Goal: Task Accomplishment & Management: Manage account settings

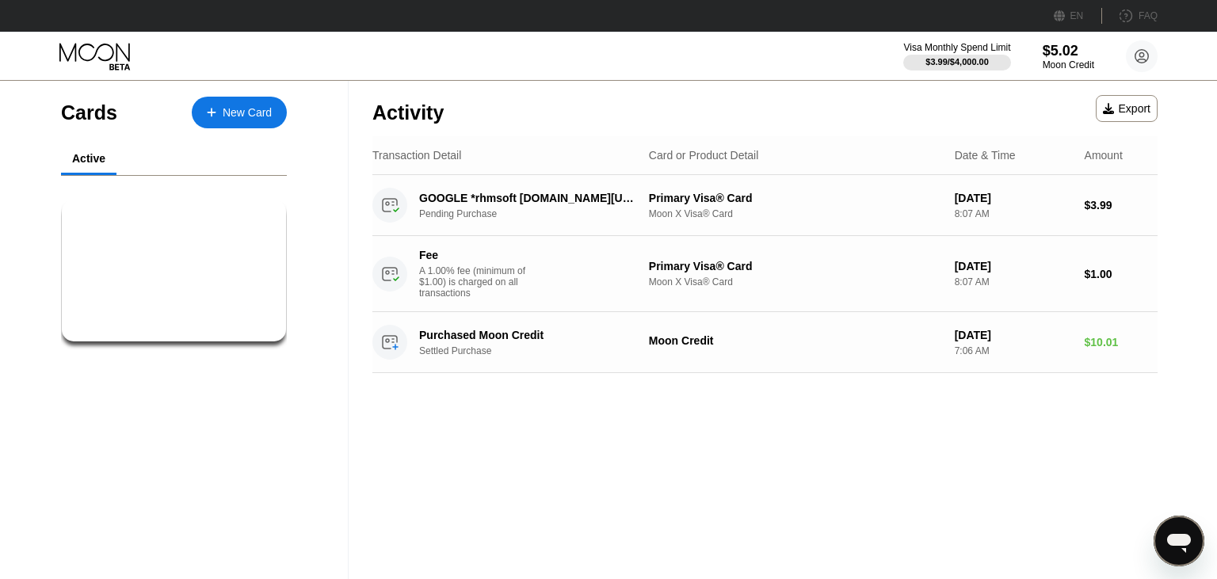
click at [572, 411] on div "Activity Export Transaction Detail Card or Product Detail Date & Time Amount GO…" at bounding box center [765, 330] width 833 height 498
click at [1132, 109] on div "Export" at bounding box center [1127, 108] width 48 height 13
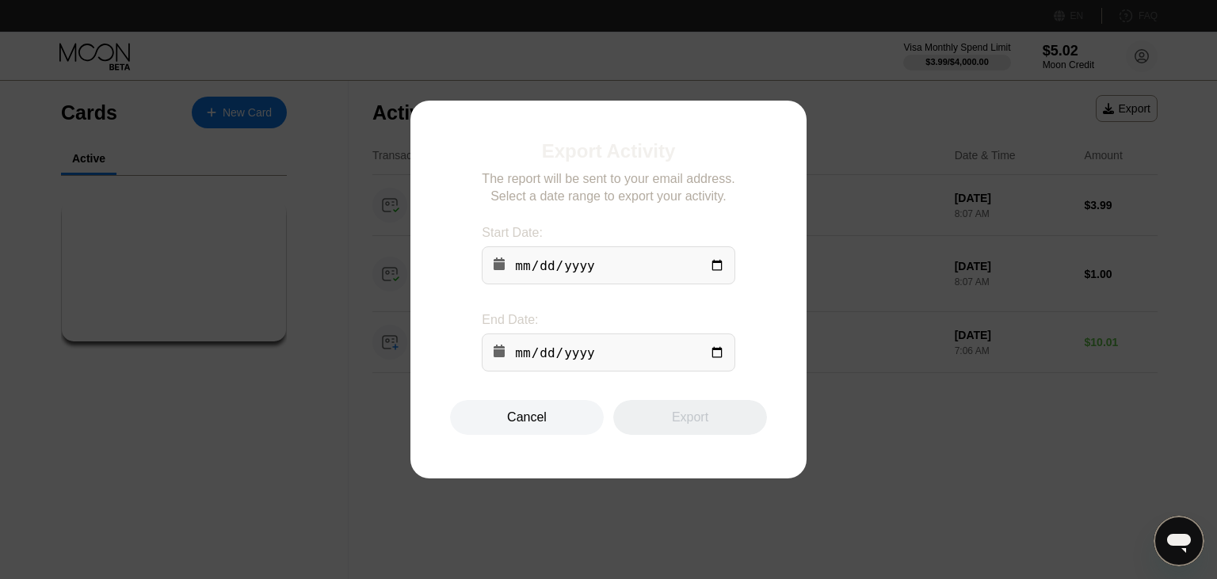
click at [715, 264] on input "date" at bounding box center [608, 265] width 253 height 38
click at [714, 265] on input "date" at bounding box center [608, 265] width 253 height 38
type input "[DATE]"
click at [714, 362] on input "date" at bounding box center [608, 353] width 253 height 38
type input "[DATE]"
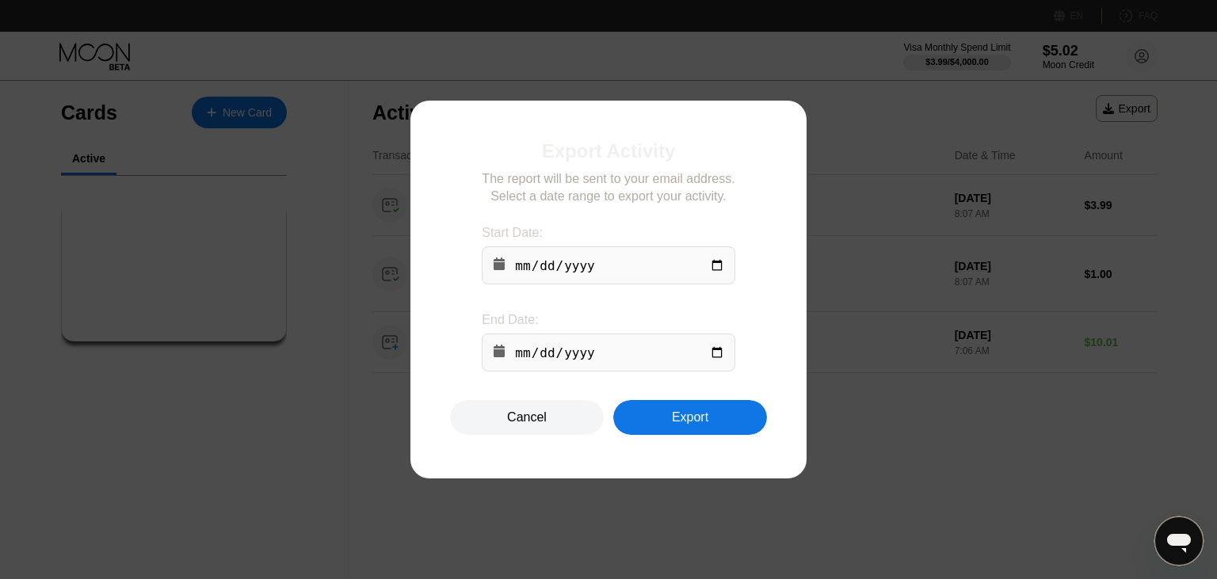
click at [665, 424] on div "Export" at bounding box center [690, 417] width 154 height 35
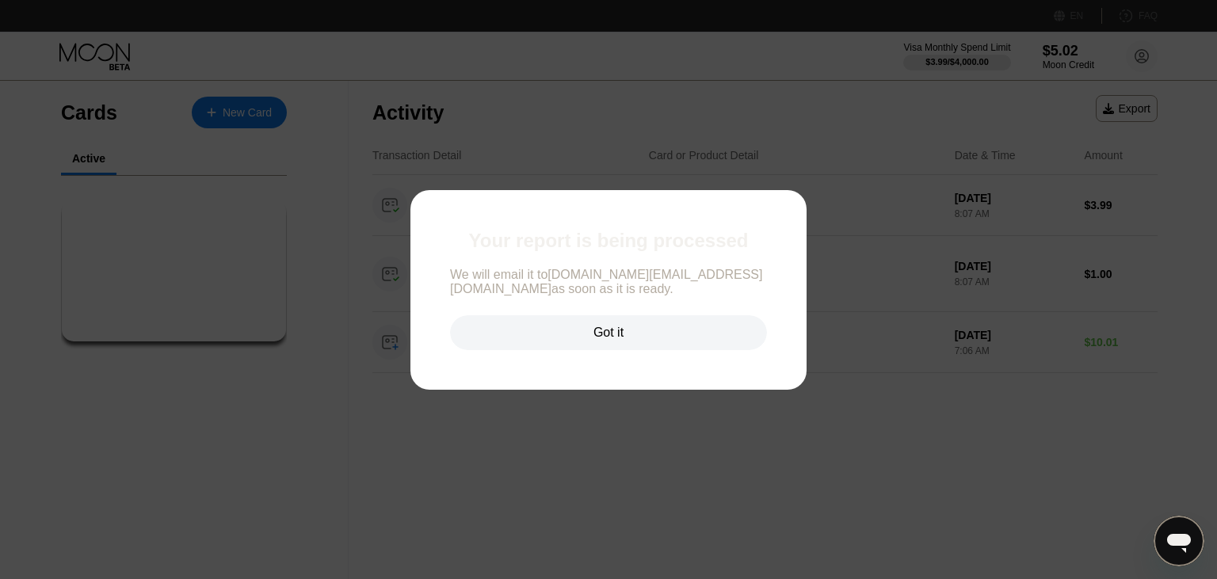
click at [598, 328] on div "Got it" at bounding box center [608, 333] width 30 height 16
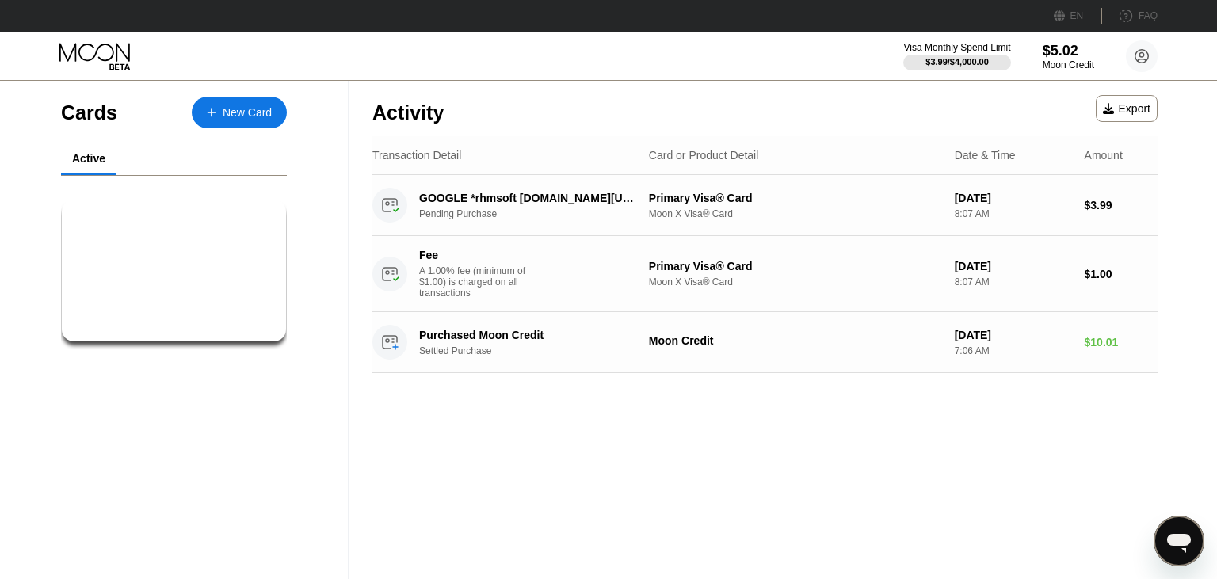
click at [702, 128] on div "Activity Export" at bounding box center [764, 108] width 785 height 55
click at [590, 132] on div "Activity Export" at bounding box center [764, 108] width 785 height 55
click at [695, 150] on div "Card or Product Detail" at bounding box center [704, 155] width 110 height 13
click at [765, 166] on div "Transaction Detail Card or Product Detail Date & Time Amount" at bounding box center [764, 155] width 785 height 39
click at [630, 116] on div "Activity Export" at bounding box center [764, 108] width 785 height 55
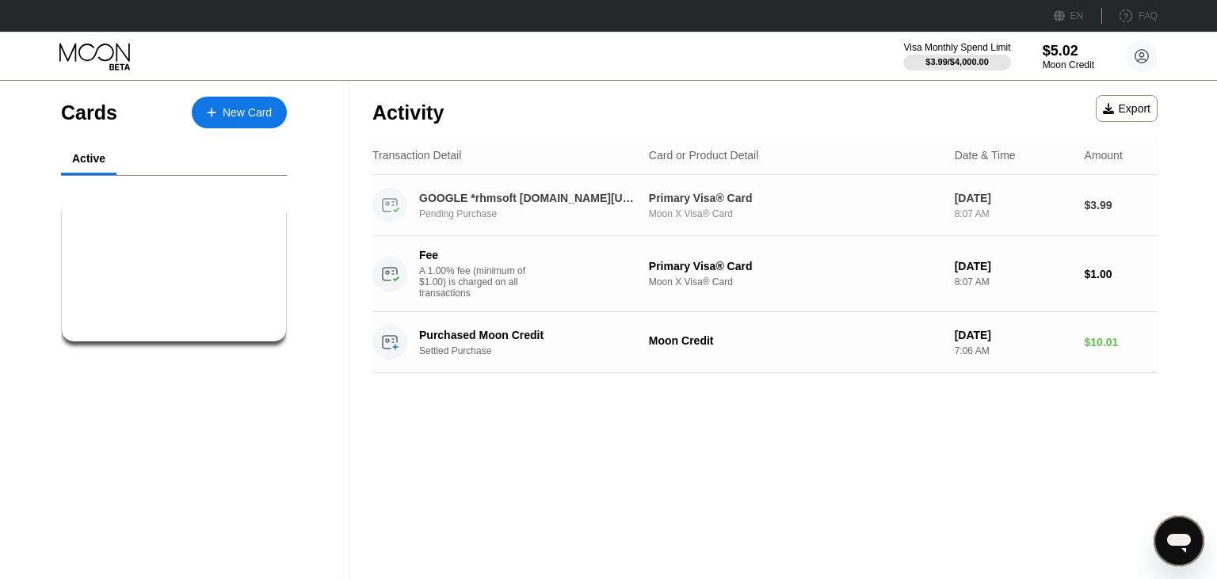
click at [898, 204] on div "Primary Visa® Card" at bounding box center [795, 198] width 293 height 13
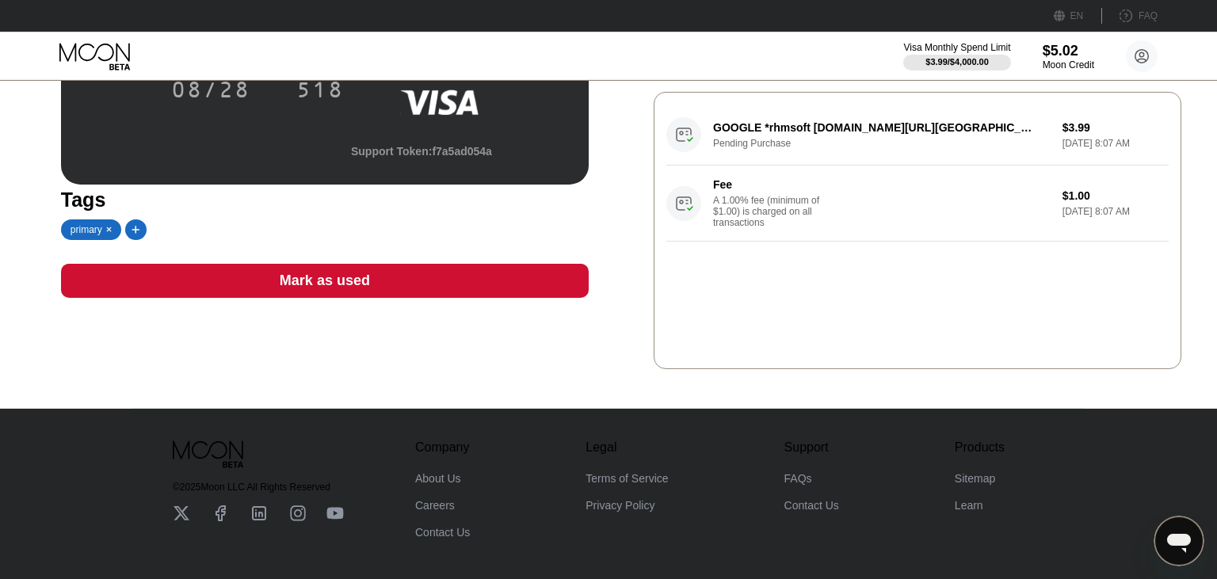
scroll to position [175, 0]
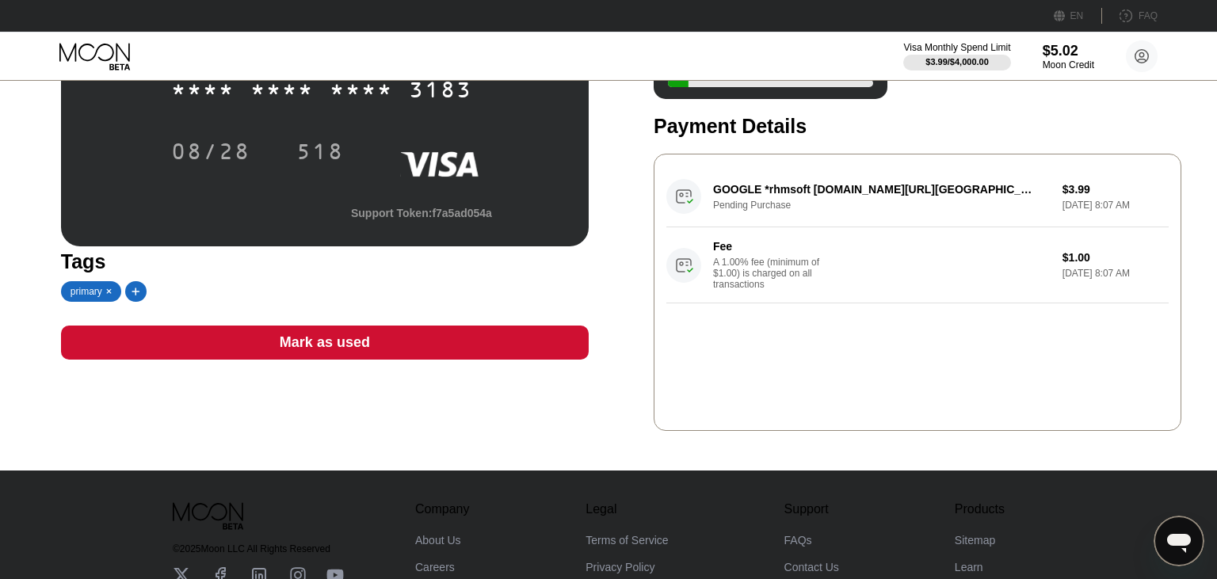
click at [968, 197] on div "GOOGLE *rhmsoft [DOMAIN_NAME][URL][GEOGRAPHIC_DATA] Pending Purchase $3.99 [DAT…" at bounding box center [917, 234] width 502 height 137
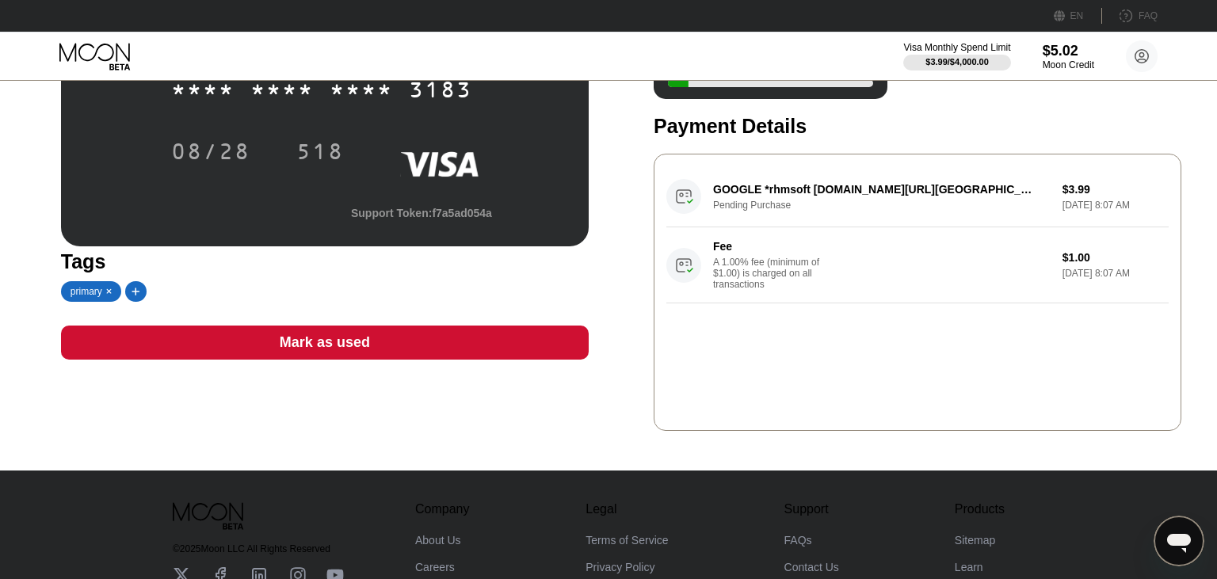
click at [968, 197] on div "GOOGLE *rhmsoft [DOMAIN_NAME][URL][GEOGRAPHIC_DATA] Pending Purchase $3.99 [DAT…" at bounding box center [917, 234] width 502 height 137
click at [889, 190] on div "GOOGLE *rhmsoft [DOMAIN_NAME][URL][GEOGRAPHIC_DATA] Pending Purchase $3.99 [DAT…" at bounding box center [917, 234] width 502 height 137
click at [990, 208] on div "GOOGLE *rhmsoft [DOMAIN_NAME][URL][GEOGRAPHIC_DATA] Pending Purchase $3.99 [DAT…" at bounding box center [917, 234] width 502 height 137
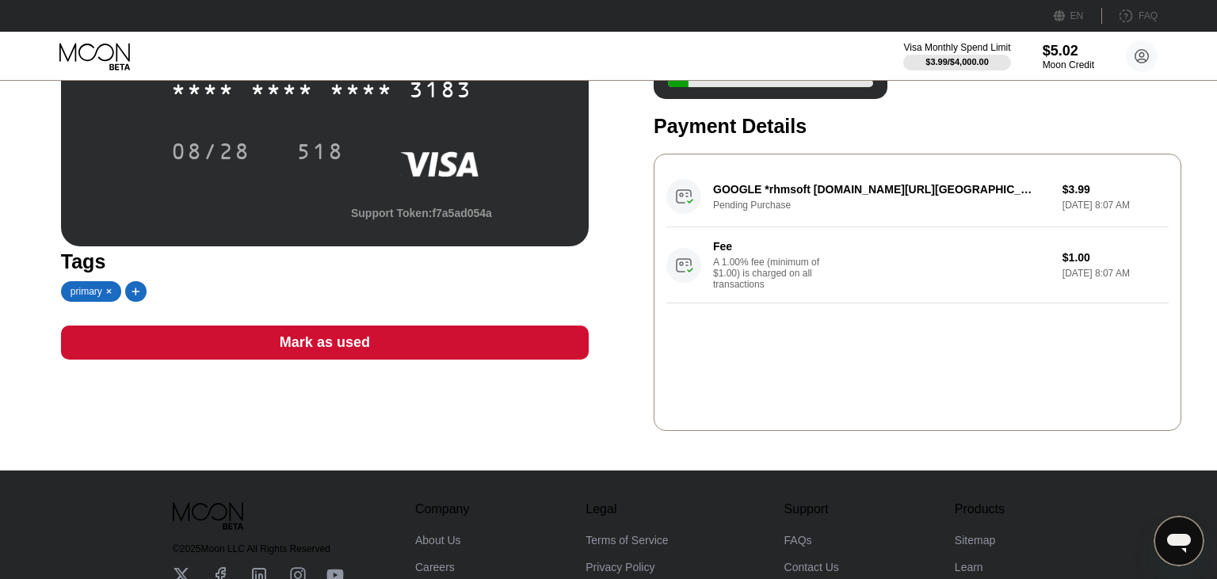
click at [971, 193] on div "GOOGLE *rhmsoft [DOMAIN_NAME][URL][GEOGRAPHIC_DATA] Pending Purchase $3.99 [DAT…" at bounding box center [917, 234] width 502 height 137
click at [980, 185] on div "GOOGLE *rhmsoft [DOMAIN_NAME][URL][GEOGRAPHIC_DATA] Pending Purchase $3.99 [DAT…" at bounding box center [917, 234] width 502 height 137
click at [978, 192] on div "GOOGLE *rhmsoft [DOMAIN_NAME][URL][GEOGRAPHIC_DATA] Pending Purchase $3.99 [DAT…" at bounding box center [917, 234] width 502 height 137
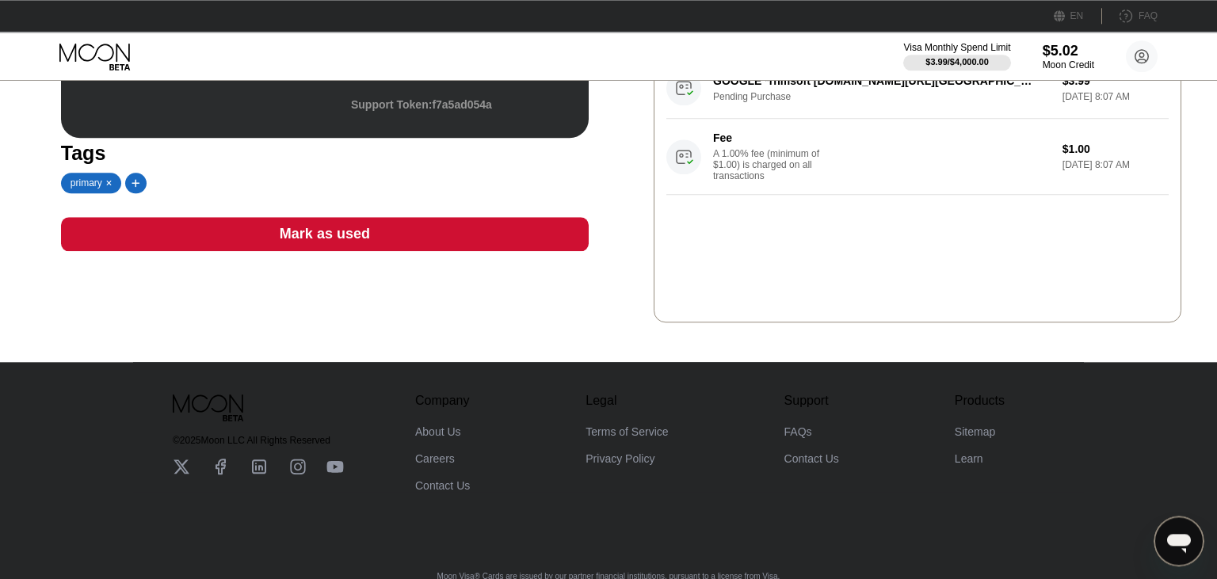
scroll to position [314, 0]
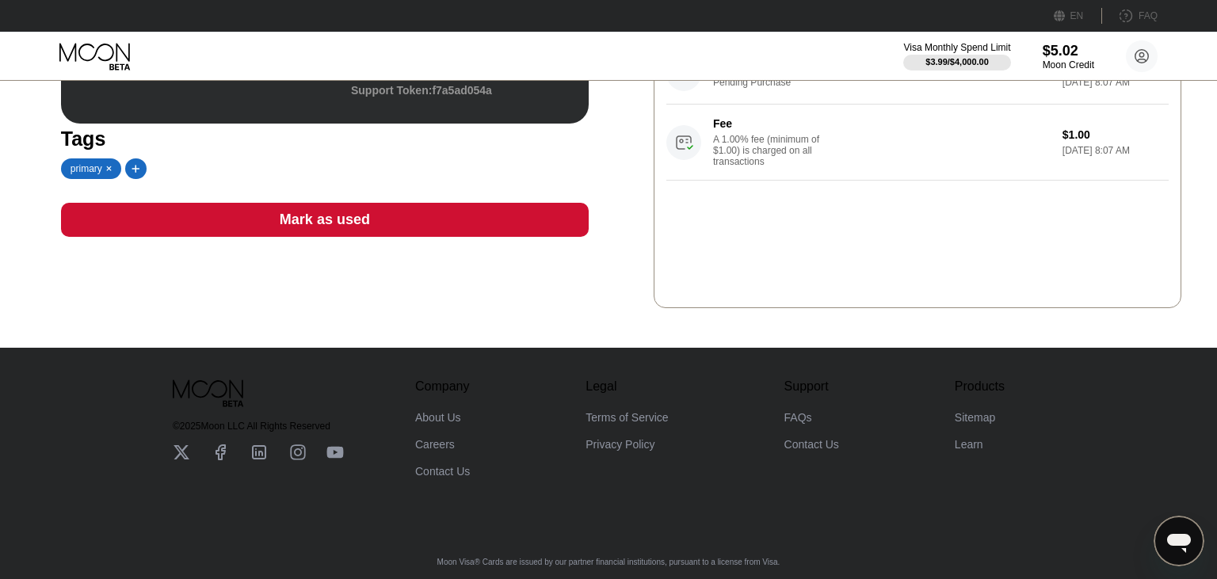
click at [802, 155] on div "A 1.00% fee (minimum of $1.00) is charged on all transactions" at bounding box center [772, 150] width 119 height 33
click at [648, 154] on div "$5.02 * * * * * * * * * * * * 3183 08/28 518 Support Token: f7a5ad054a Tags pri…" at bounding box center [608, 57] width 1095 height 501
click at [645, 154] on div "$5.02 * * * * * * * * * * * * 3183 08/28 518 Support Token: f7a5ad054a Tags pri…" at bounding box center [608, 57] width 1095 height 501
click at [648, 152] on div "$5.02 * * * * * * * * * * * * 3183 08/28 518 Support Token: f7a5ad054a Tags pri…" at bounding box center [608, 57] width 1095 height 501
click at [654, 147] on div "GOOGLE *rhmsoft [DOMAIN_NAME][URL][GEOGRAPHIC_DATA] Pending Purchase $3.99 [DAT…" at bounding box center [918, 169] width 528 height 277
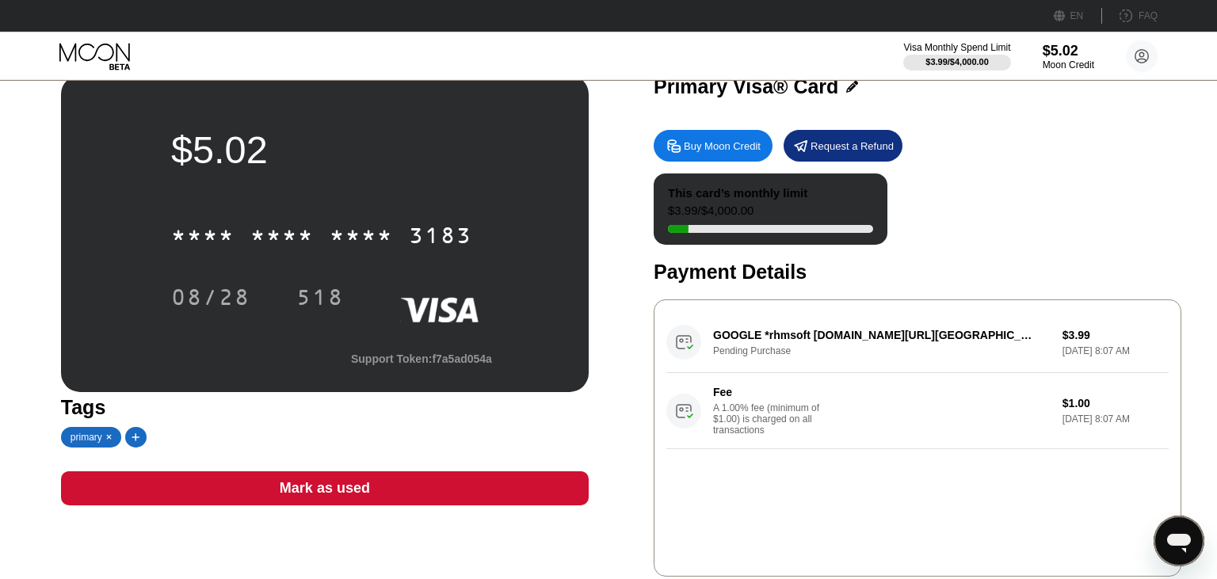
scroll to position [0, 0]
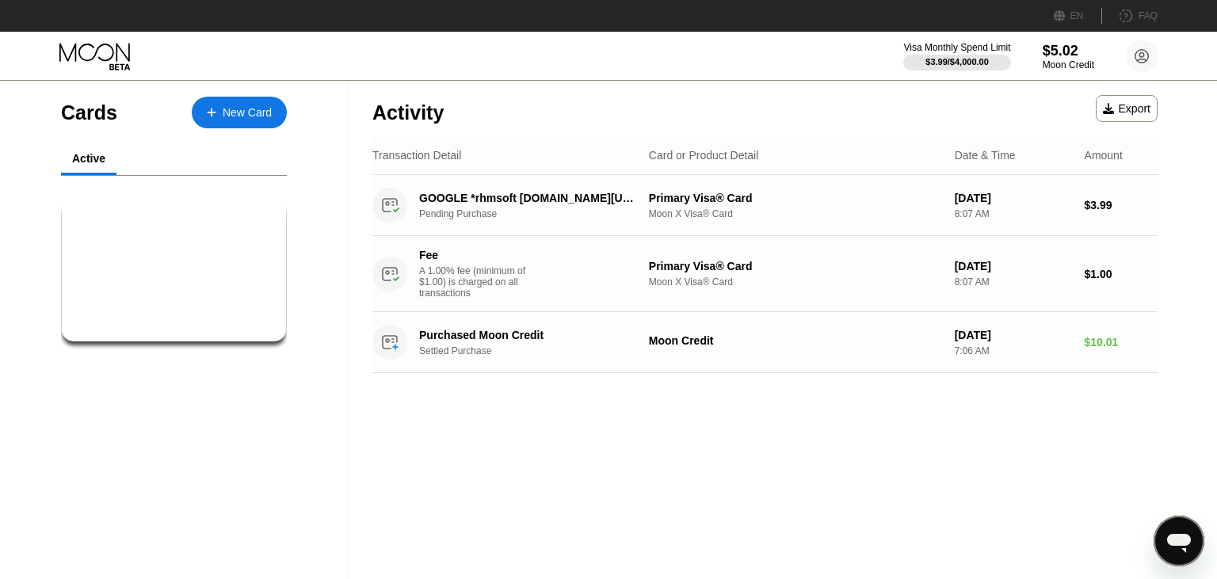
click at [593, 144] on div "Transaction Detail Card or Product Detail Date & Time Amount" at bounding box center [764, 155] width 785 height 39
click at [613, 141] on div "Transaction Detail Card or Product Detail Date & Time Amount" at bounding box center [764, 155] width 785 height 39
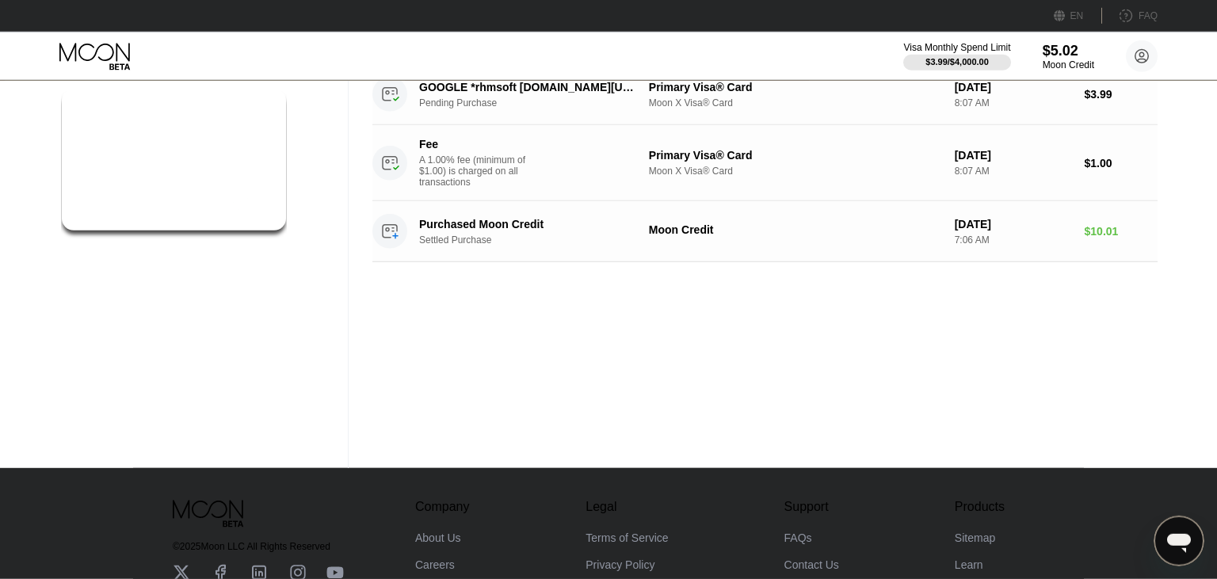
scroll to position [116, 0]
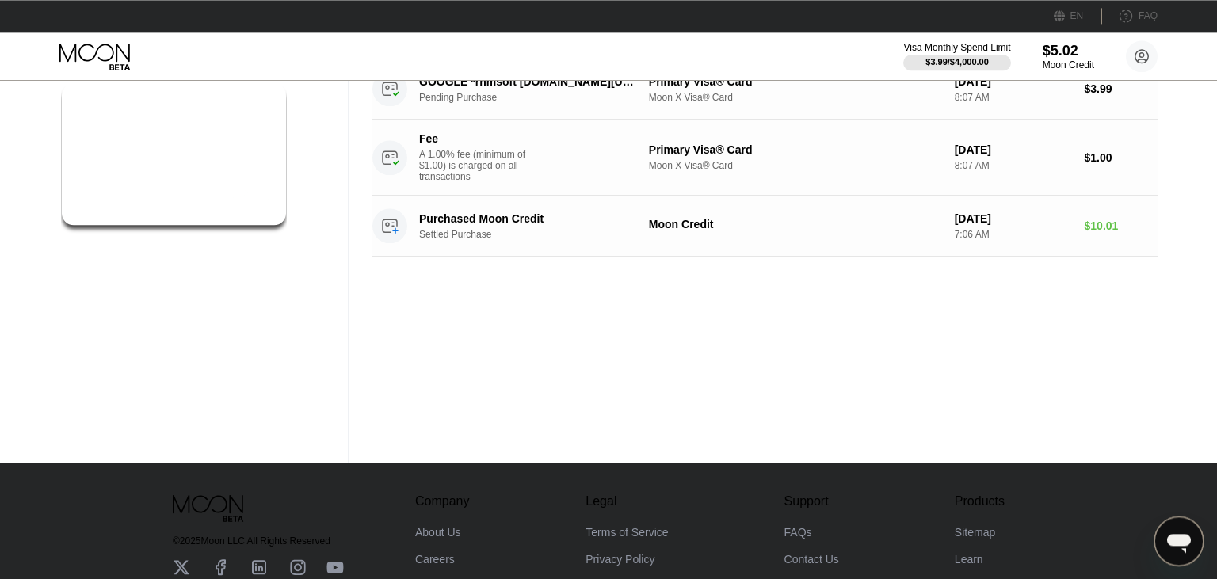
click at [625, 403] on div "Activity Export Transaction Detail Card or Product Detail Date & Time Amount GO…" at bounding box center [765, 213] width 833 height 498
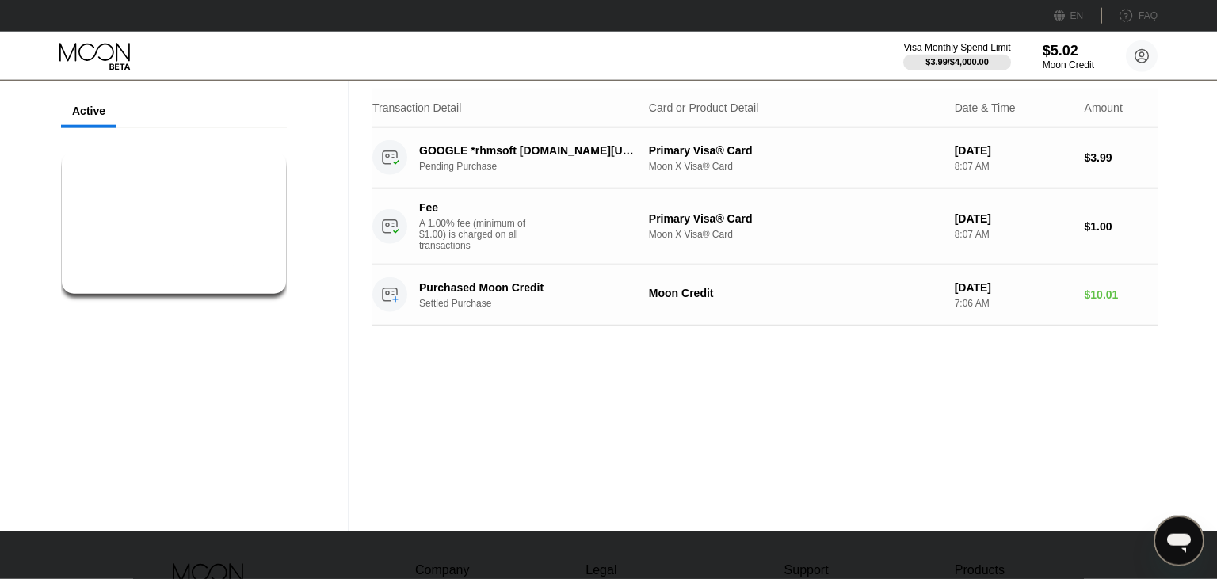
scroll to position [0, 0]
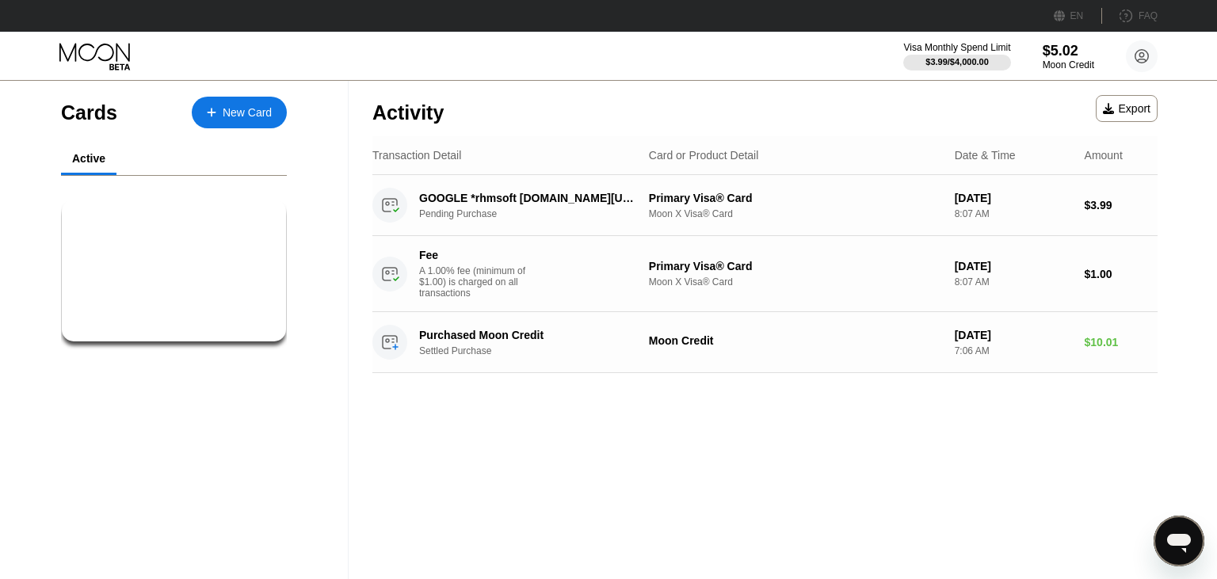
click at [510, 480] on div "Activity Export Transaction Detail Card or Product Detail Date & Time Amount GO…" at bounding box center [765, 330] width 833 height 498
drag, startPoint x: 593, startPoint y: 445, endPoint x: 692, endPoint y: 455, distance: 99.5
click at [600, 447] on div "Activity Export Transaction Detail Card or Product Detail Date & Time Amount GO…" at bounding box center [765, 330] width 833 height 498
drag, startPoint x: 596, startPoint y: 449, endPoint x: 566, endPoint y: 469, distance: 35.4
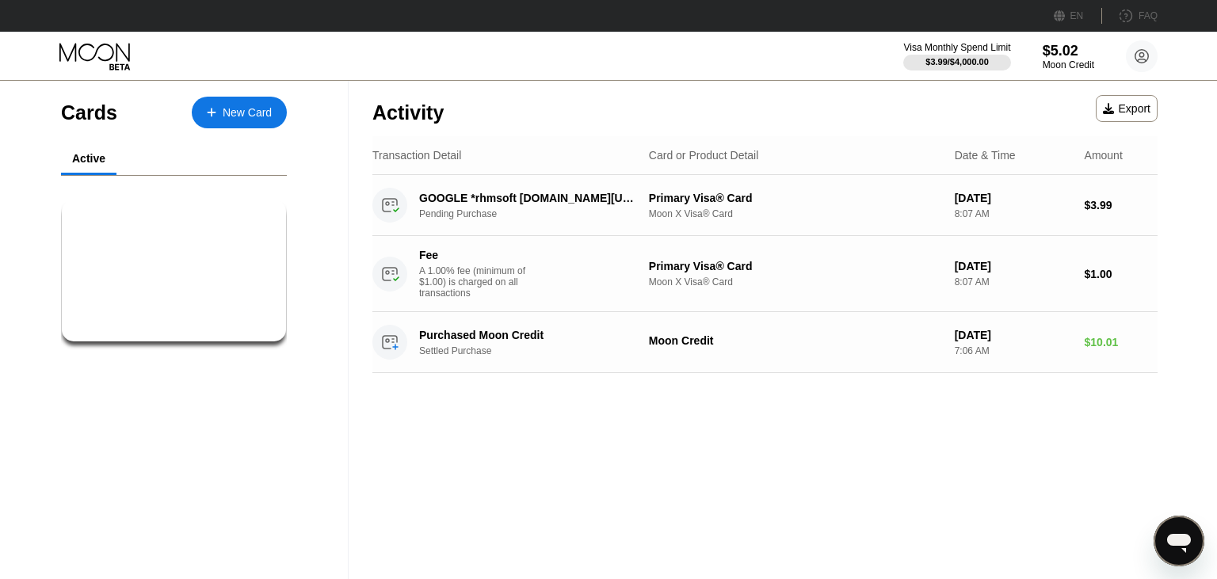
click at [596, 450] on div "Activity Export Transaction Detail Card or Product Detail Date & Time Amount GO…" at bounding box center [765, 330] width 833 height 498
click at [570, 467] on div "Activity Export Transaction Detail Card or Product Detail Date & Time Amount GO…" at bounding box center [765, 330] width 833 height 498
drag, startPoint x: 570, startPoint y: 467, endPoint x: 578, endPoint y: 464, distance: 8.5
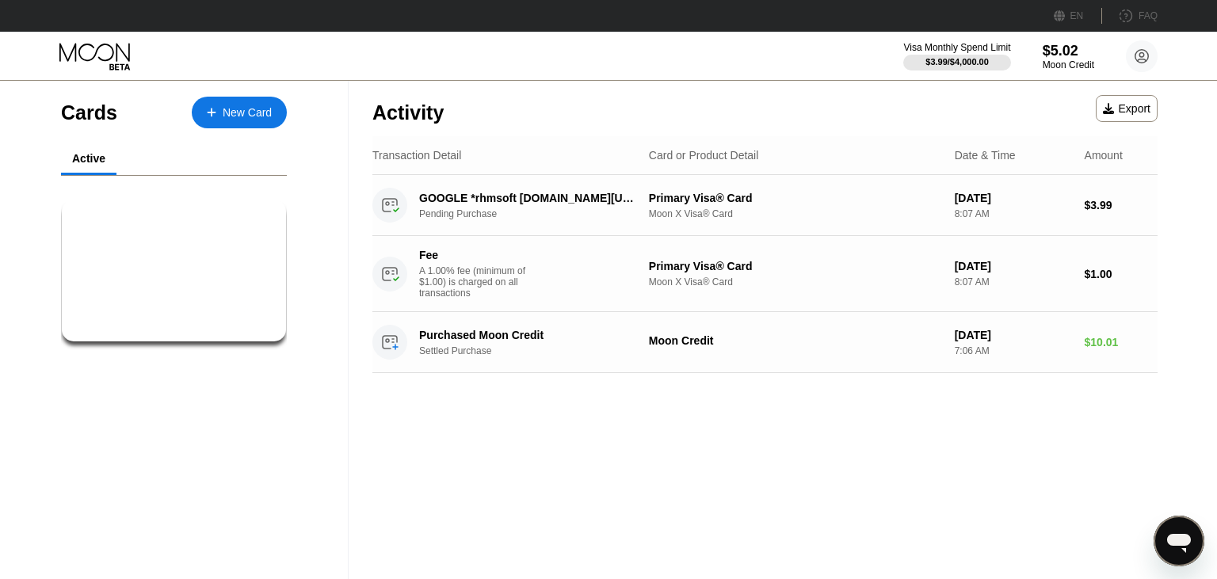
click at [571, 467] on div "Activity Export Transaction Detail Card or Product Detail Date & Time Amount GO…" at bounding box center [765, 330] width 833 height 498
click at [575, 464] on div "Activity Export Transaction Detail Card or Product Detail Date & Time Amount GO…" at bounding box center [765, 330] width 833 height 498
click at [591, 463] on div "Activity Export Transaction Detail Card or Product Detail Date & Time Amount GO…" at bounding box center [765, 330] width 833 height 498
click at [566, 464] on div "Activity Export Transaction Detail Card or Product Detail Date & Time Amount GO…" at bounding box center [765, 330] width 833 height 498
click at [605, 461] on div "Activity Export Transaction Detail Card or Product Detail Date & Time Amount GO…" at bounding box center [765, 330] width 833 height 498
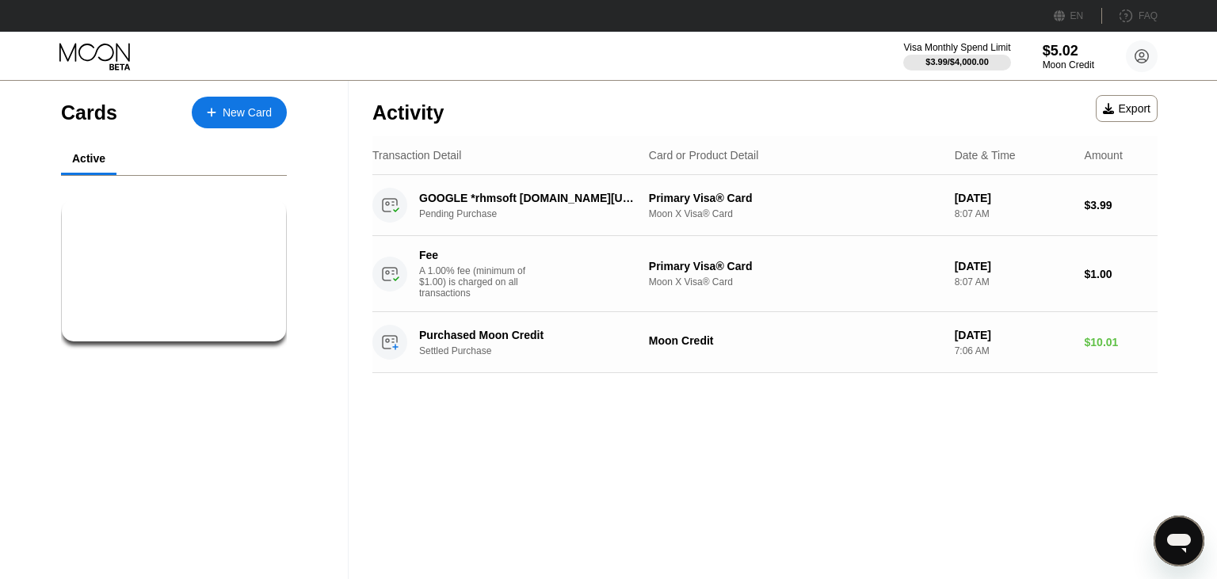
click at [599, 459] on div "Activity Export Transaction Detail Card or Product Detail Date & Time Amount GO…" at bounding box center [765, 330] width 833 height 498
click at [585, 455] on div "Activity Export Transaction Detail Card or Product Detail Date & Time Amount GO…" at bounding box center [765, 330] width 833 height 498
click at [581, 452] on div "Activity Export Transaction Detail Card or Product Detail Date & Time Amount GO…" at bounding box center [765, 330] width 833 height 498
click at [223, 106] on div at bounding box center [219, 112] width 6 height 13
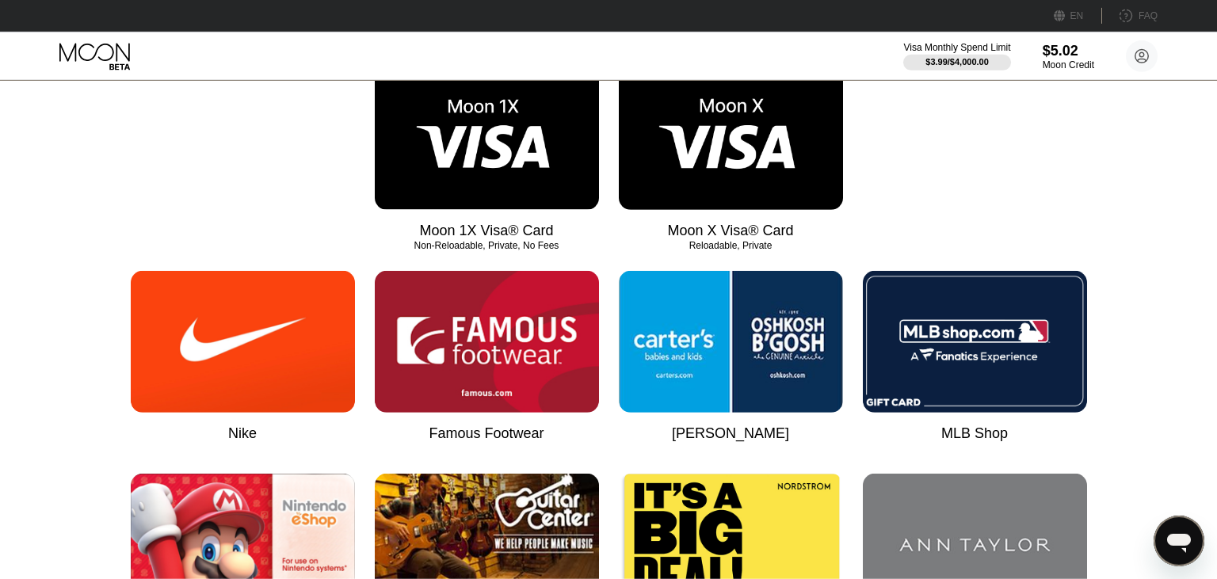
scroll to position [279, 0]
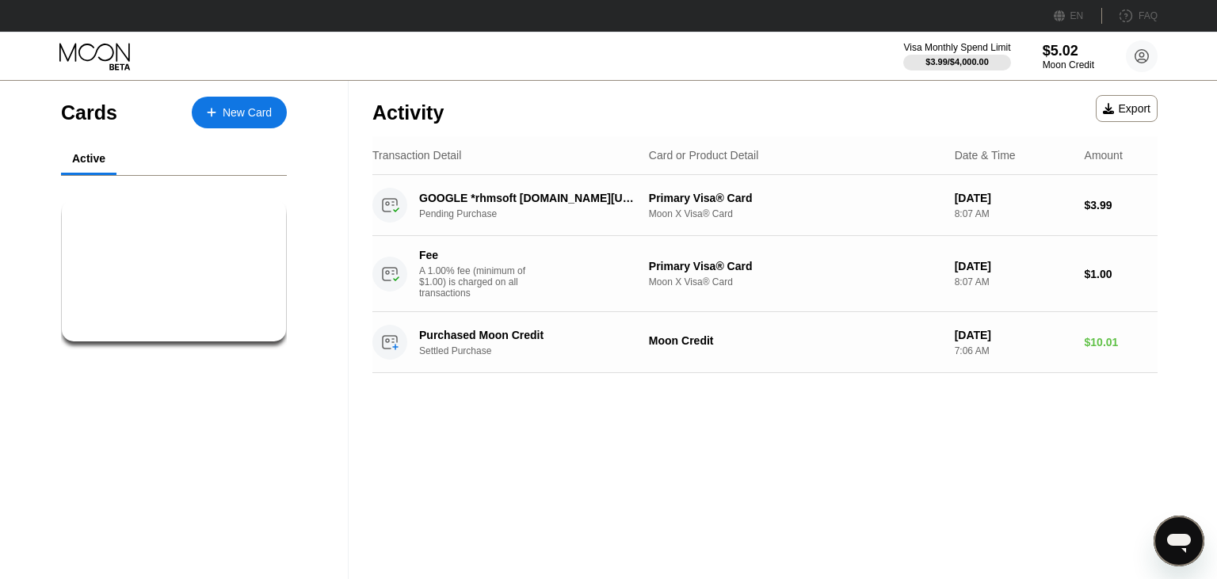
click at [163, 217] on div "$5.02 ● ● ● ● 3183 Primary Visa® Card prima..." at bounding box center [174, 270] width 227 height 143
